Goal: Task Accomplishment & Management: Manage account settings

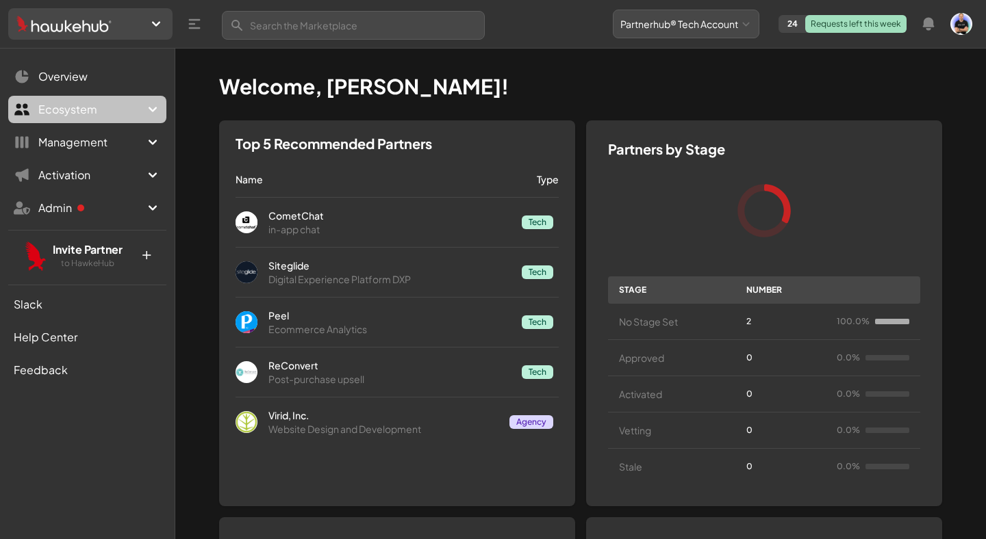
click at [130, 107] on span "Ecosystem" at bounding box center [91, 109] width 106 height 16
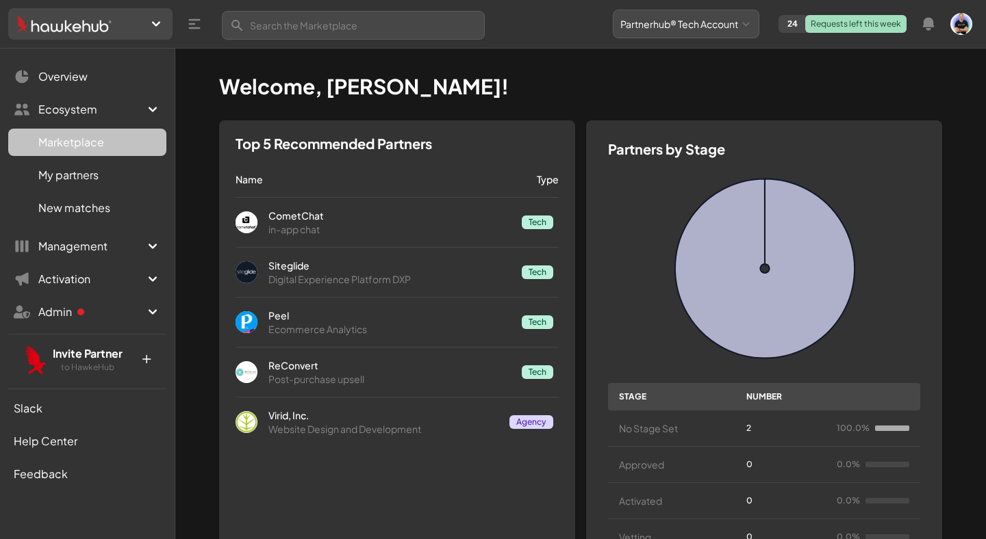
click at [127, 147] on link "Marketplace M" at bounding box center [87, 142] width 158 height 27
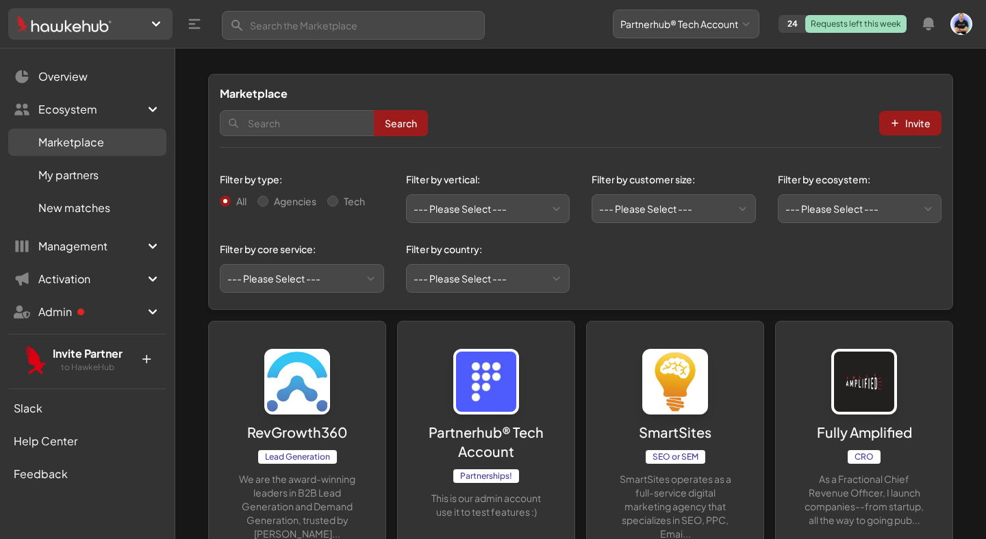
click at [277, 203] on label "Agencies" at bounding box center [295, 201] width 42 height 14
click at [268, 203] on input "Agencies" at bounding box center [262, 201] width 11 height 11
radio input "true"
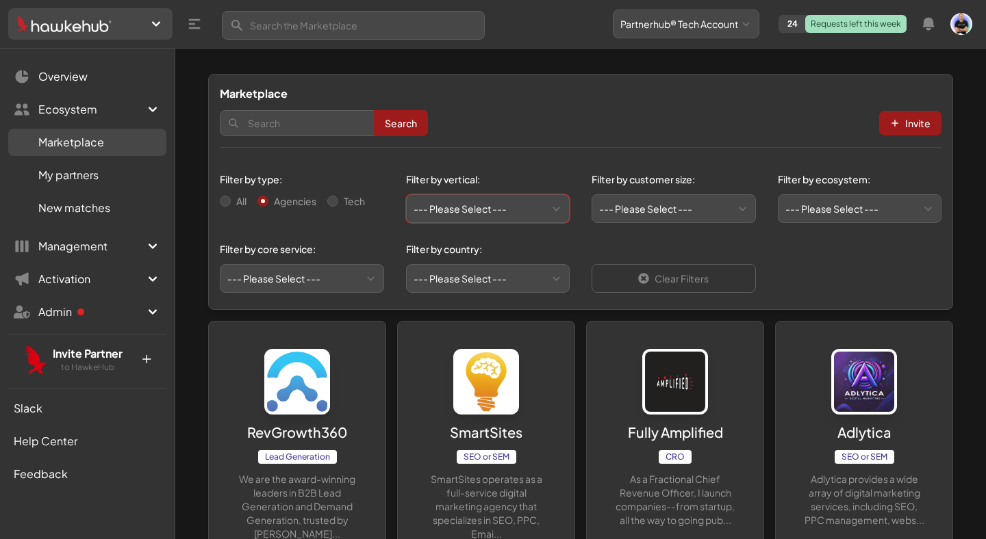
click at [463, 198] on select "--- Please Select --- eCommerce and consumer brands B2B and IT Local retailers …" at bounding box center [488, 208] width 164 height 29
click at [146, 357] on p "+" at bounding box center [145, 357] width 29 height 22
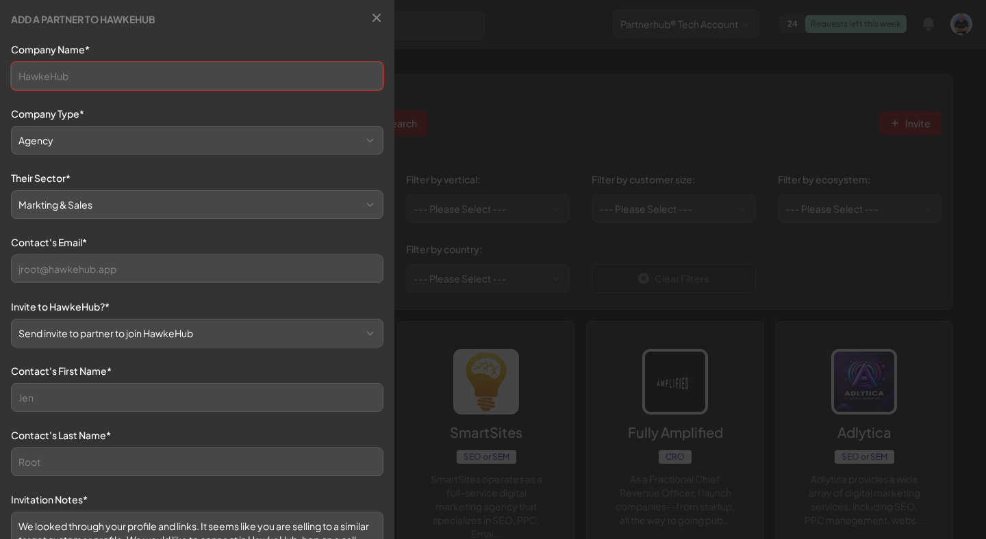
click at [116, 70] on input "Company Name*" at bounding box center [197, 76] width 372 height 29
click at [30, 148] on select "Agency Tech" at bounding box center [197, 140] width 372 height 29
select select "tech"
click at [11, 127] on select "Agency Tech" at bounding box center [197, 140] width 372 height 29
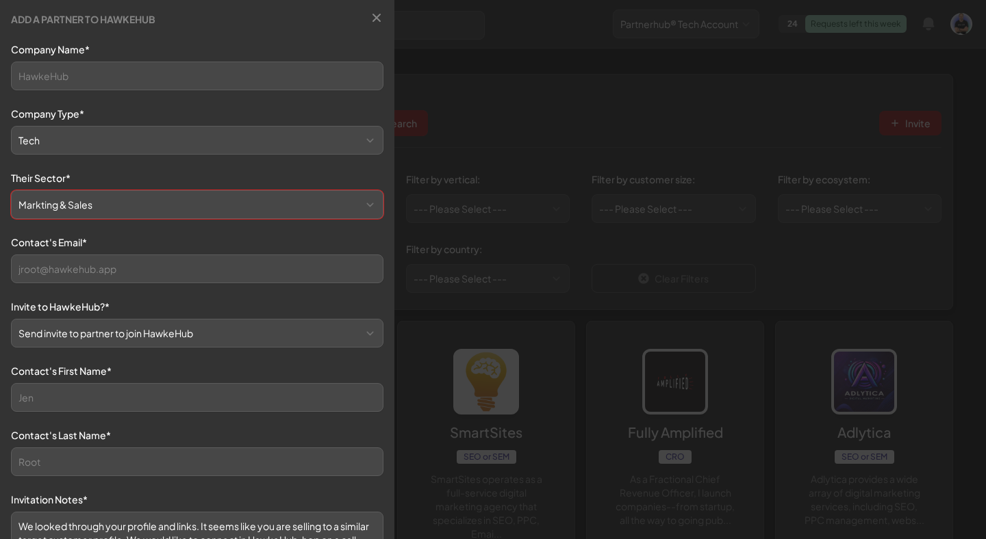
click at [59, 205] on select "Markting & Sales HR Finance Health Non-Profit Government Real Estate Blockchain…" at bounding box center [197, 204] width 372 height 29
click at [11, 191] on select "Markting & Sales HR Finance Health Non-Profit Government Real Estate Blockchain…" at bounding box center [197, 204] width 372 height 29
click at [101, 172] on label "Their Sector*" at bounding box center [197, 178] width 372 height 14
click at [101, 190] on select "Markting & Sales HR Finance Health Non-Profit Government Real Estate Blockchain…" at bounding box center [197, 204] width 372 height 29
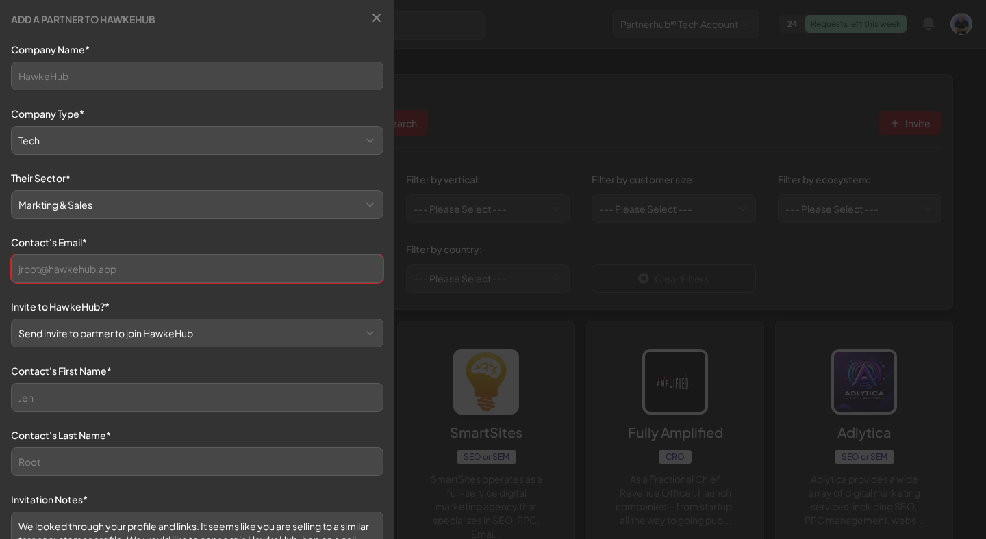
click at [97, 279] on input "Contact's Email*" at bounding box center [197, 269] width 372 height 29
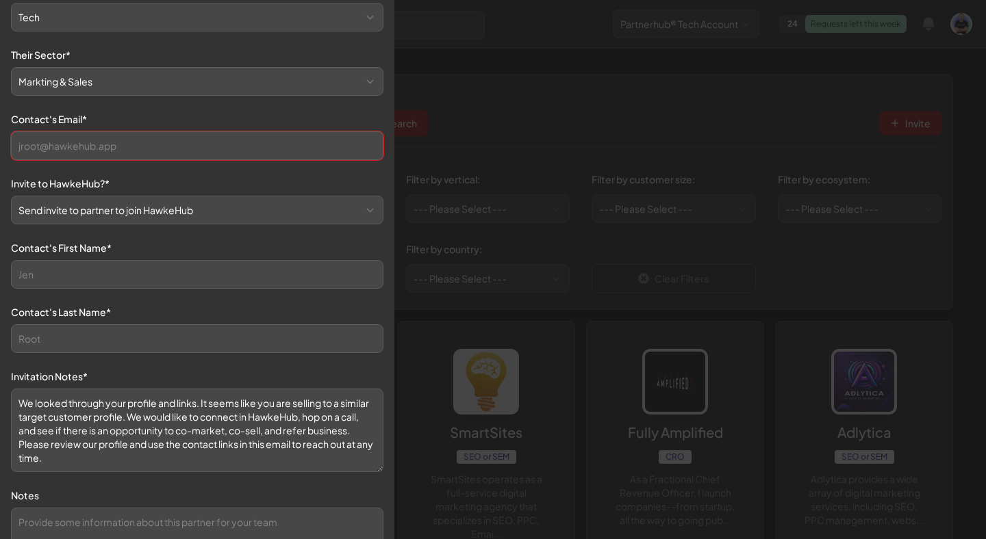
scroll to position [231, 0]
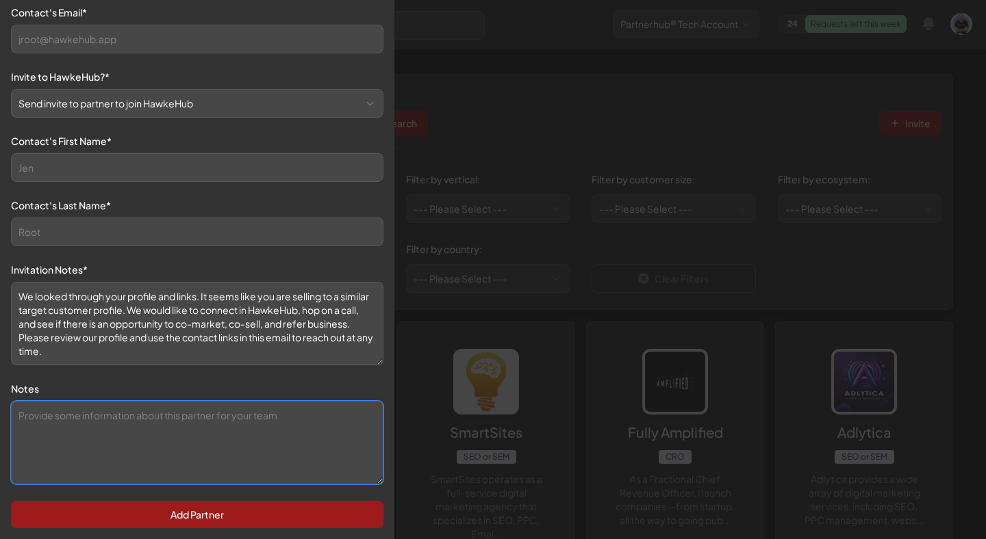
click at [162, 445] on textarea "Notes" at bounding box center [197, 443] width 372 height 84
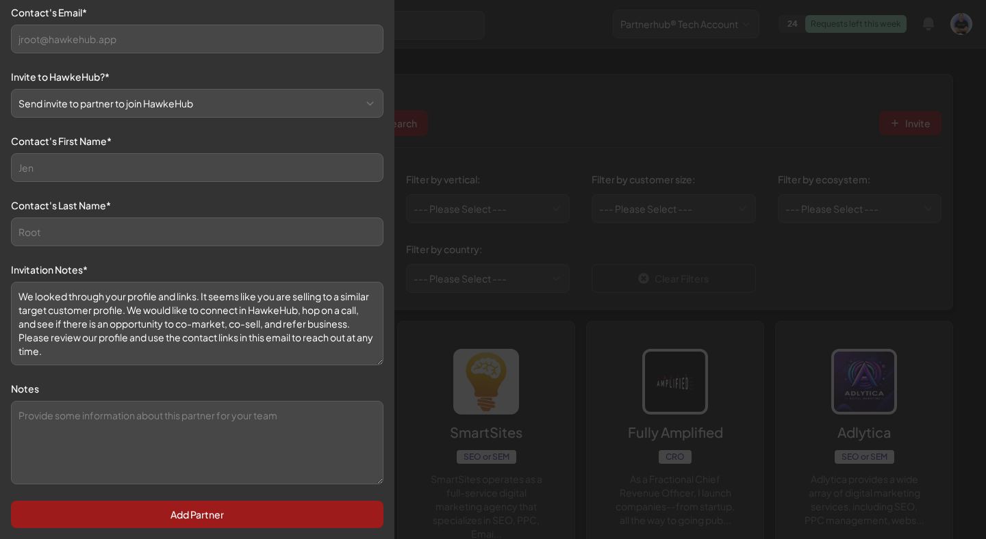
click at [600, 149] on div at bounding box center [493, 269] width 986 height 539
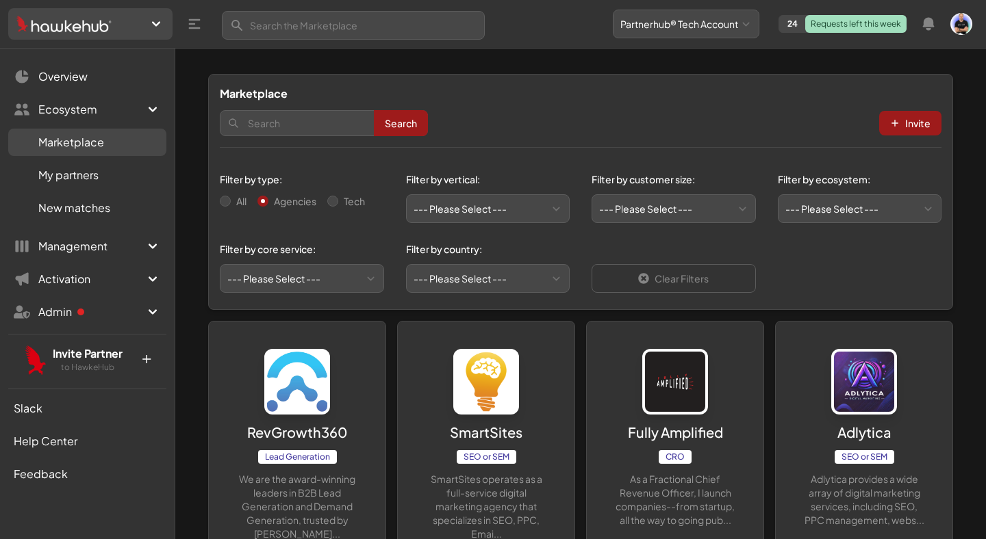
click at [140, 24] on div at bounding box center [138, 24] width 53 height 16
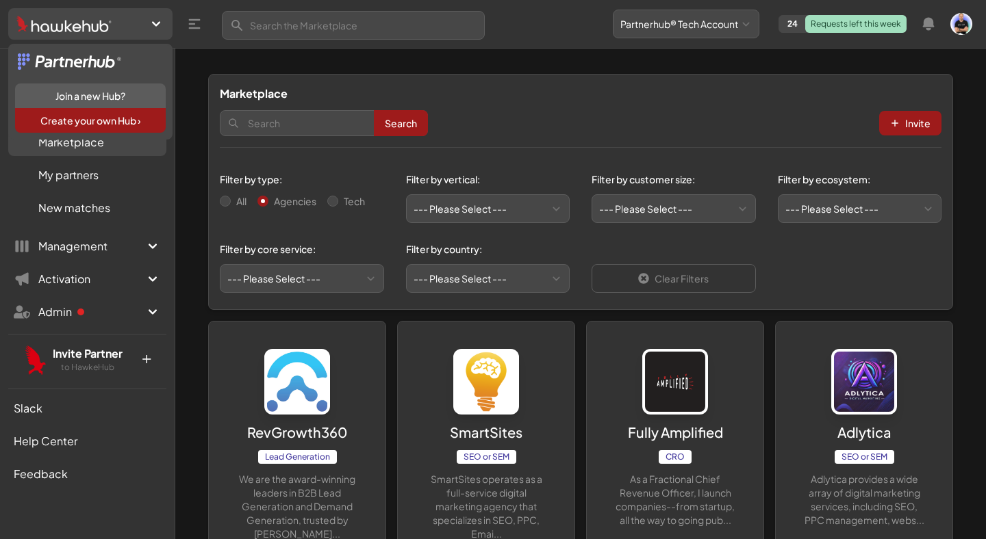
click at [374, 92] on div "Marketplace" at bounding box center [580, 94] width 721 height 16
click at [109, 68] on img at bounding box center [70, 61] width 105 height 16
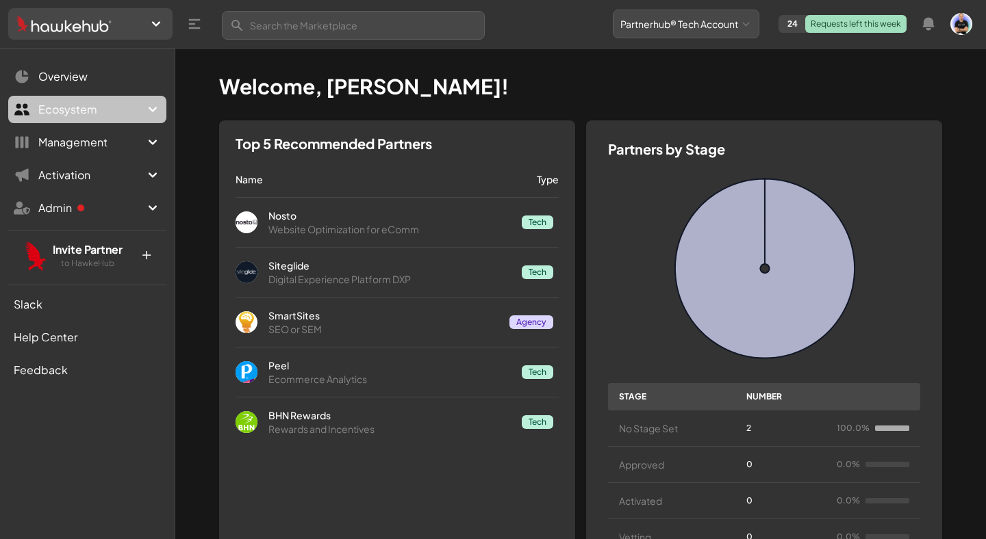
click at [98, 100] on button "Ecosystem" at bounding box center [87, 109] width 158 height 27
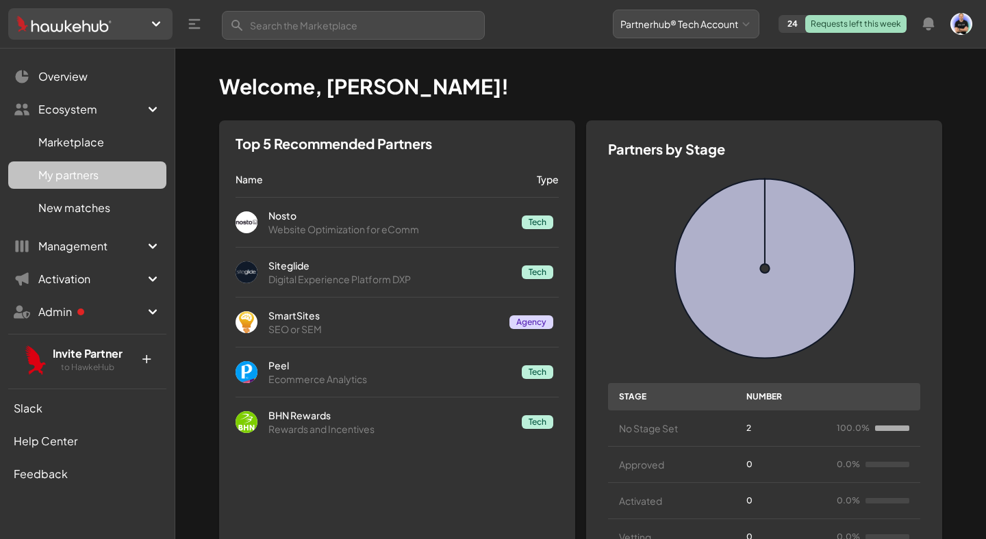
click at [103, 178] on link "My partners M" at bounding box center [87, 175] width 158 height 27
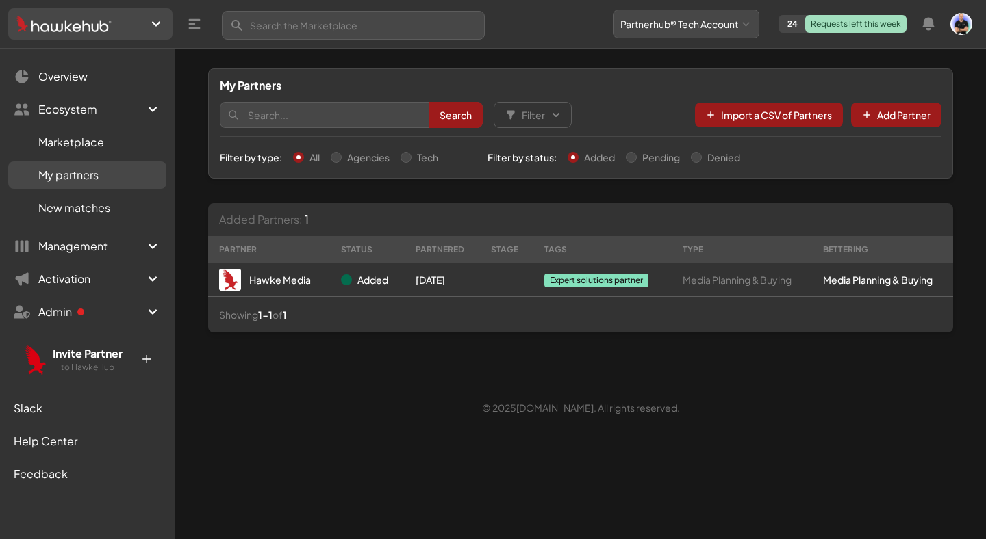
click at [763, 99] on div "Search Search Filter By Stage Activated Approved Stale Vetting By Project Co-Ma…" at bounding box center [580, 115] width 721 height 42
click at [758, 116] on link "Import a CSV of Partners" at bounding box center [769, 115] width 148 height 25
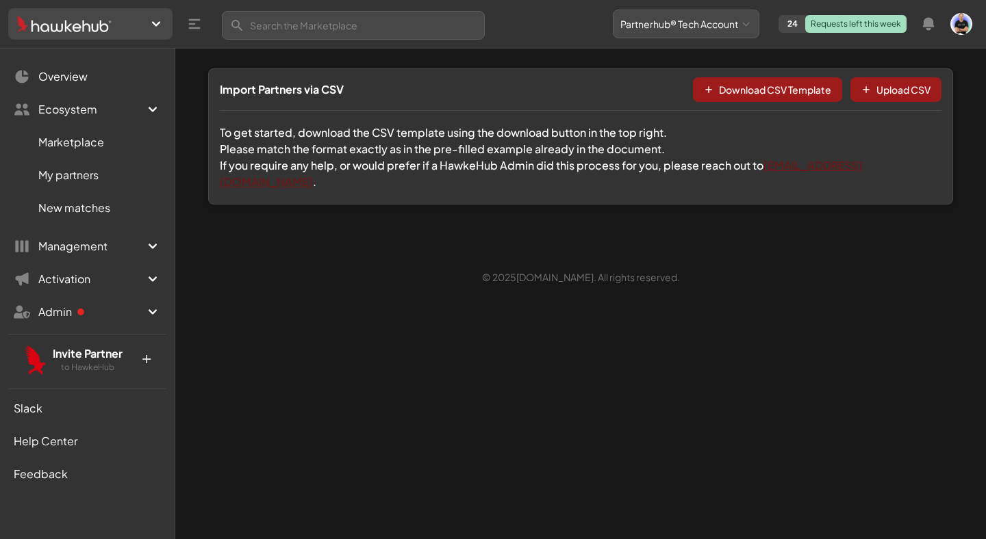
click at [92, 92] on ul "24 Requests left this week Partnerhub® Tech Account Partnerhub® Agency Account …" at bounding box center [87, 197] width 158 height 268
click at [83, 80] on span "Overview" at bounding box center [62, 76] width 49 height 16
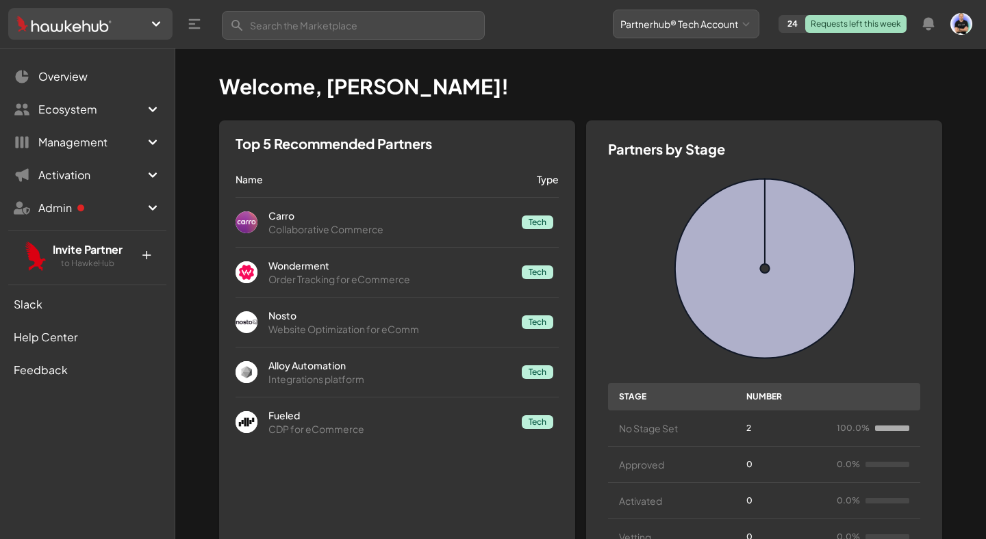
click at [125, 27] on div at bounding box center [138, 24] width 53 height 16
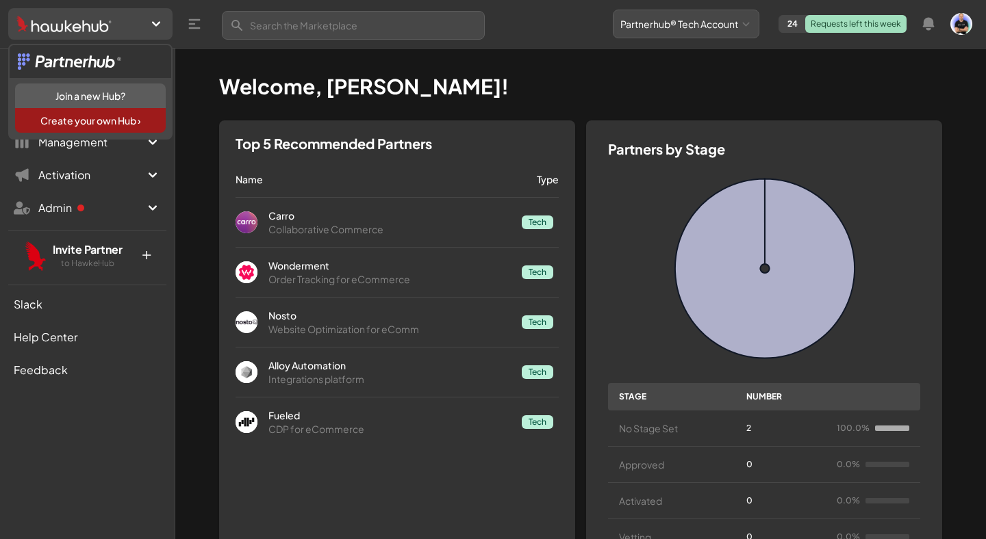
click at [112, 67] on img at bounding box center [70, 61] width 105 height 16
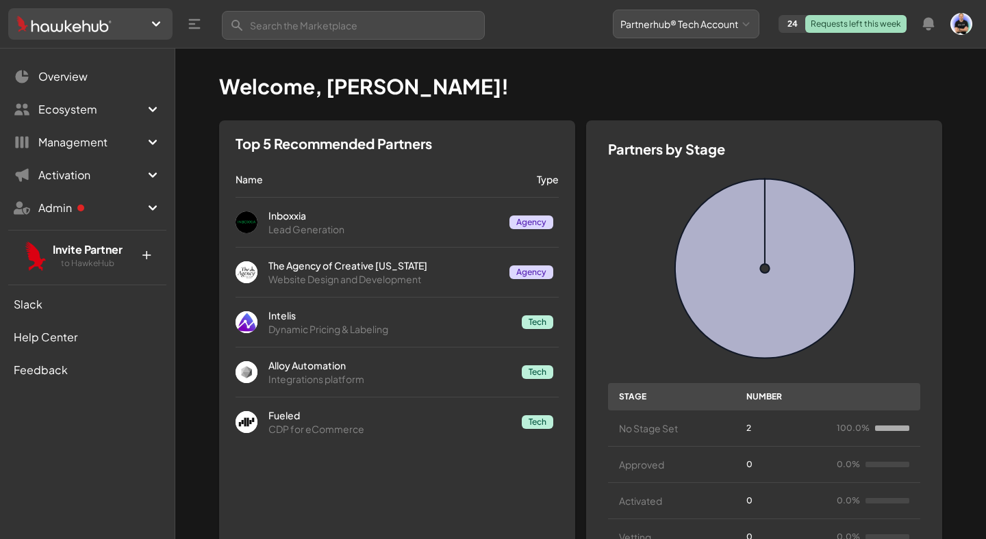
click at [960, 35] on div "Search Partnerhub® Tech Account Partnerhub® Agency Account 24 Requests left thi…" at bounding box center [792, 24] width 359 height 29
click at [951, 15] on div "Open user menu" at bounding box center [961, 24] width 22 height 22
click at [960, 32] on img "button" at bounding box center [961, 24] width 22 height 22
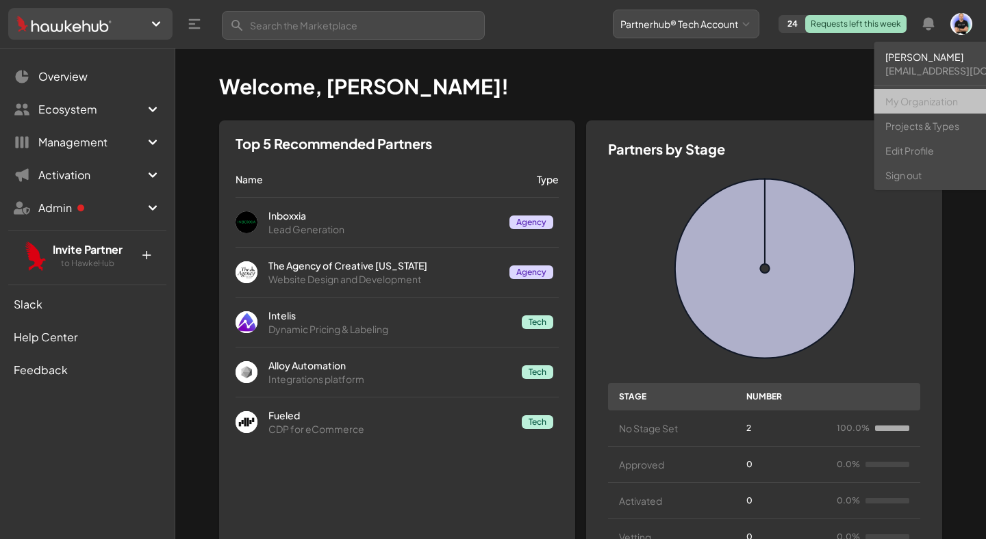
click at [934, 102] on link "My Organization" at bounding box center [966, 101] width 185 height 25
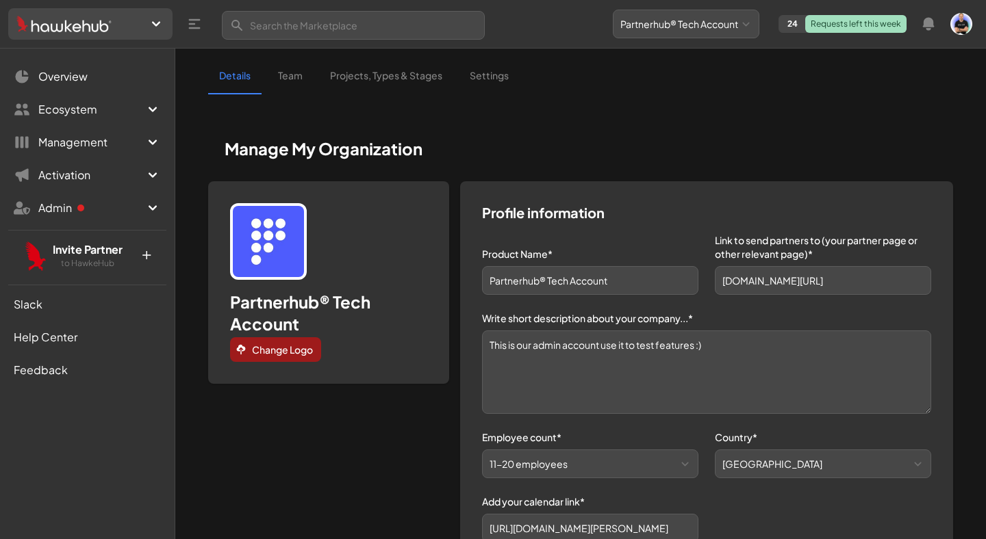
scroll to position [107, 0]
click at [293, 72] on link "Team" at bounding box center [290, 81] width 47 height 26
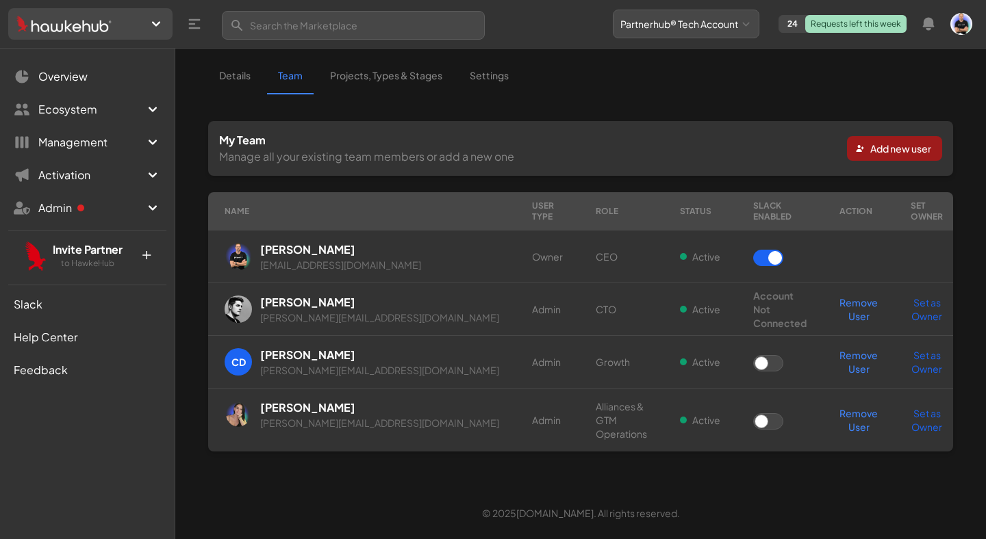
click at [232, 79] on link "Details" at bounding box center [234, 81] width 53 height 26
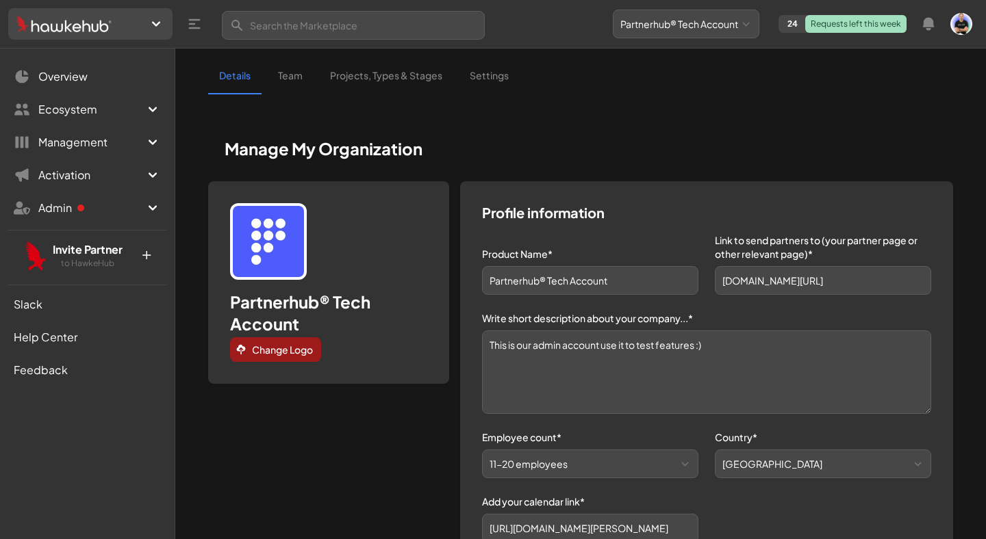
scroll to position [107, 0]
